Goal: Find specific page/section: Find specific page/section

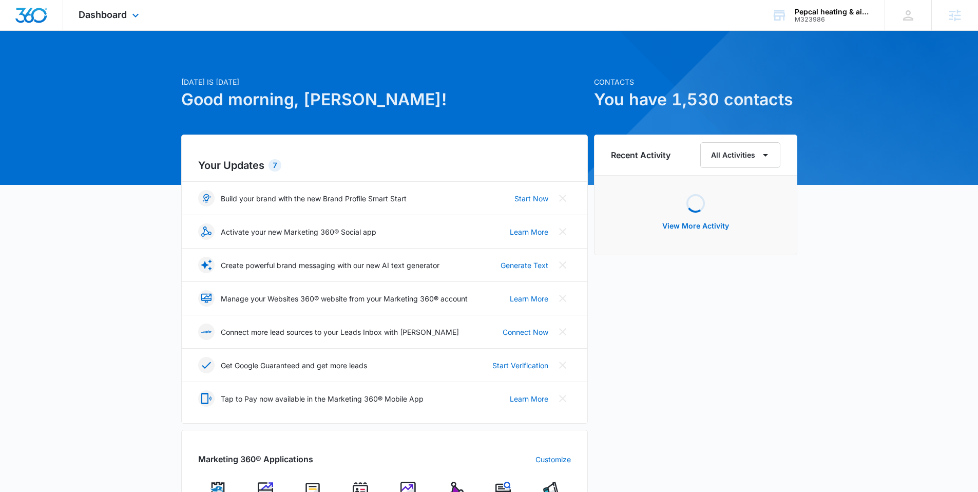
click at [143, 14] on div "Dashboard Apps Reputation Websites Forms CRM Email Social POS Content Ads Intel…" at bounding box center [110, 15] width 94 height 30
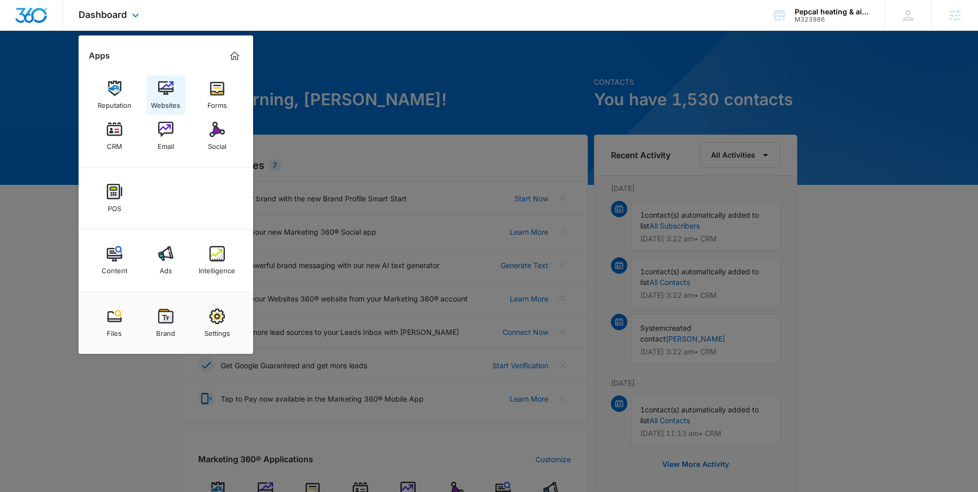
click at [169, 100] on div "Websites" at bounding box center [165, 102] width 29 height 13
